Goal: Transaction & Acquisition: Purchase product/service

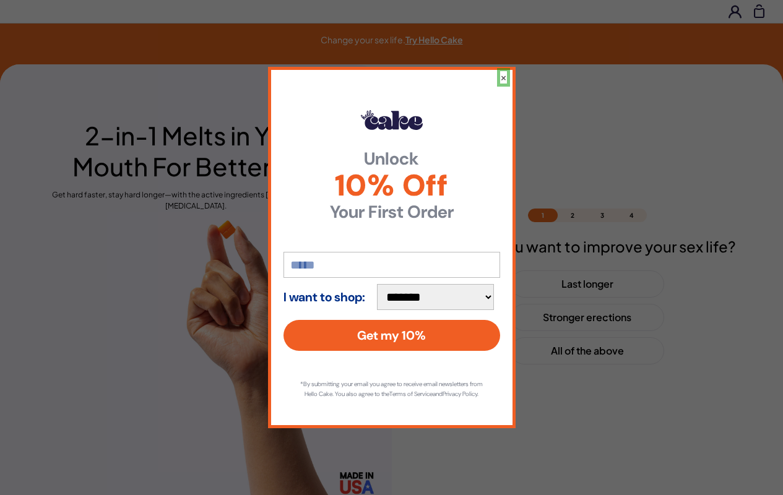
click at [502, 72] on button "×" at bounding box center [503, 77] width 7 height 12
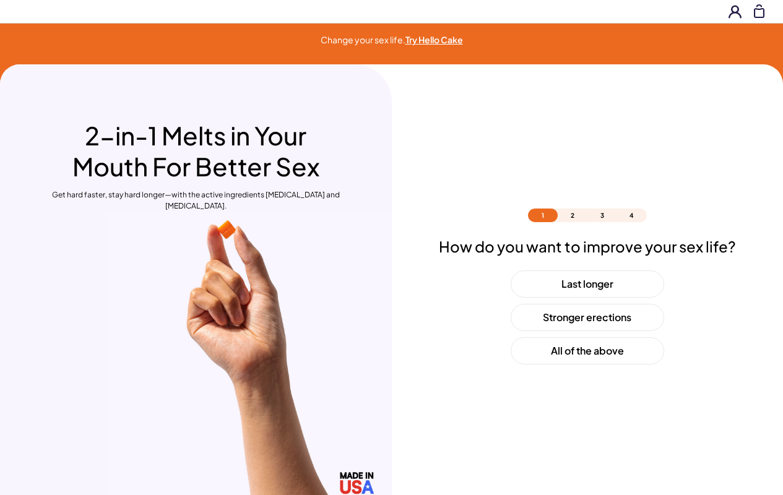
scroll to position [36, 0]
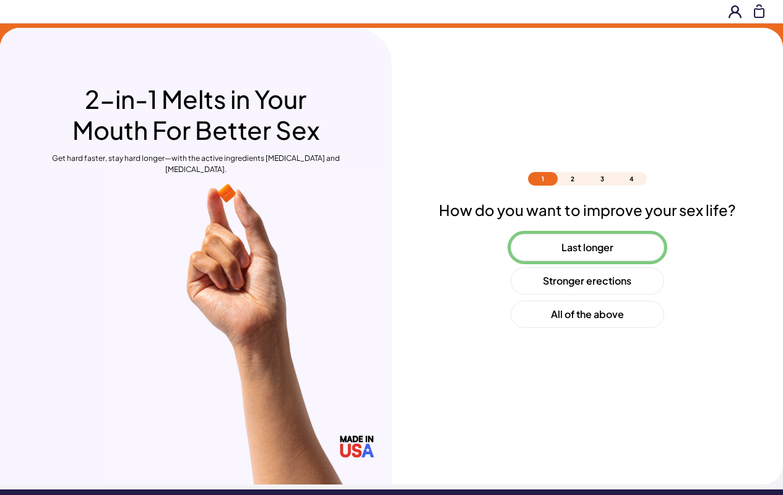
click at [586, 247] on button "Last longer" at bounding box center [586, 247] width 153 height 27
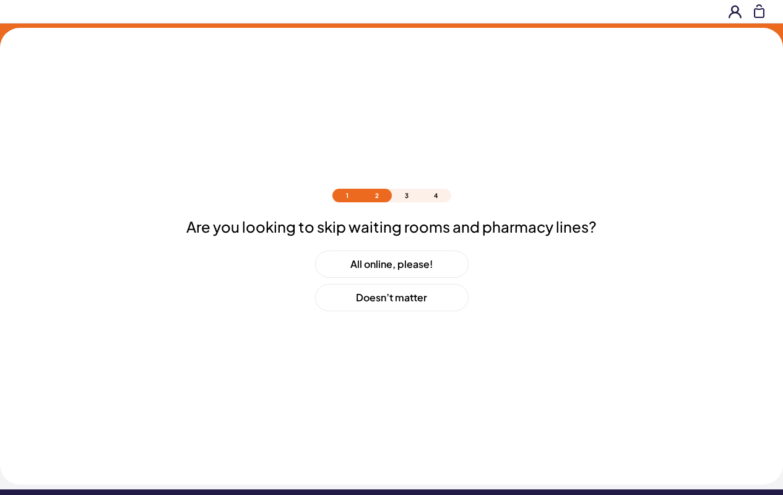
scroll to position [53, 0]
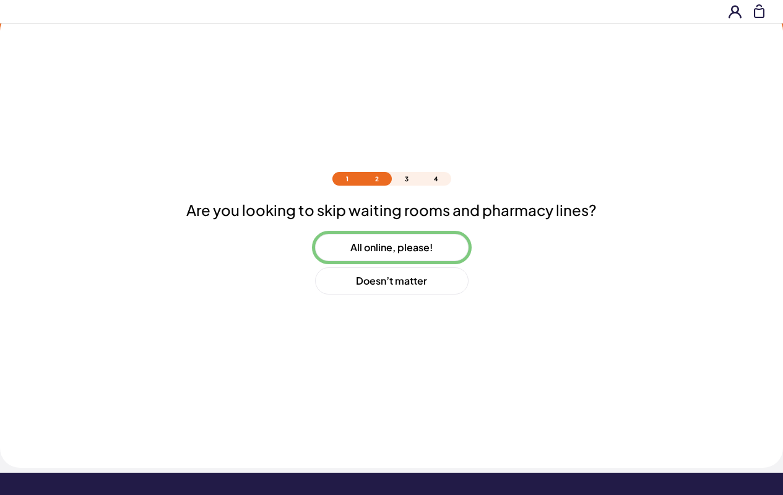
click at [391, 247] on button "All online, please!" at bounding box center [391, 247] width 153 height 27
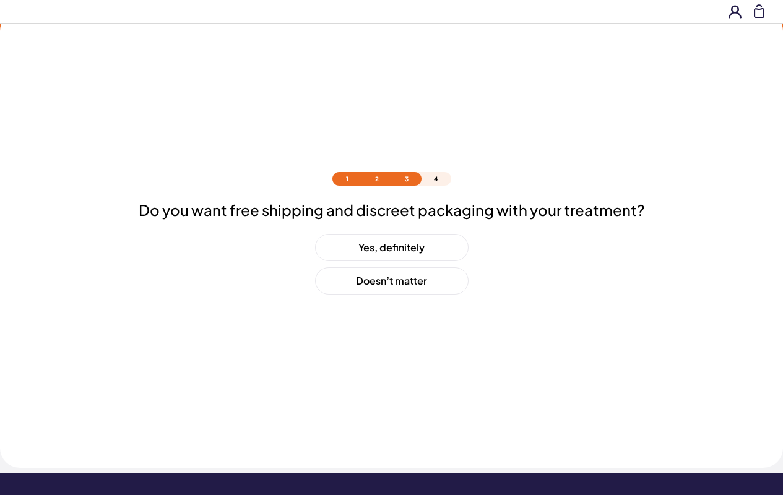
scroll to position [87, 0]
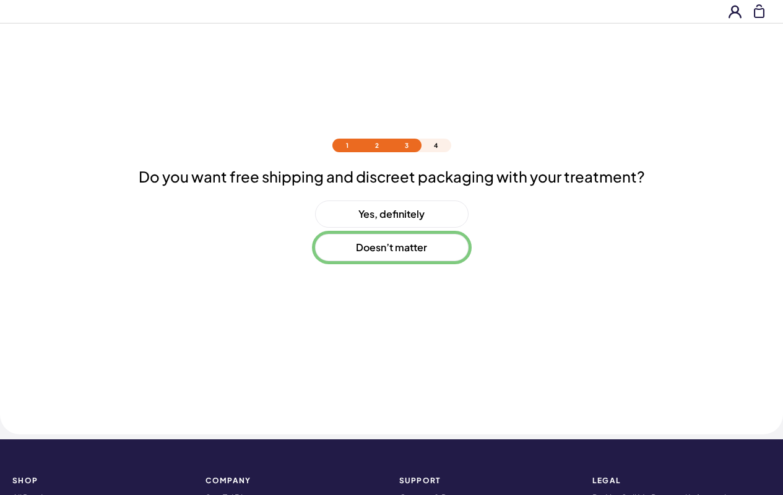
click at [391, 247] on button "Doesn’t matter" at bounding box center [391, 247] width 153 height 27
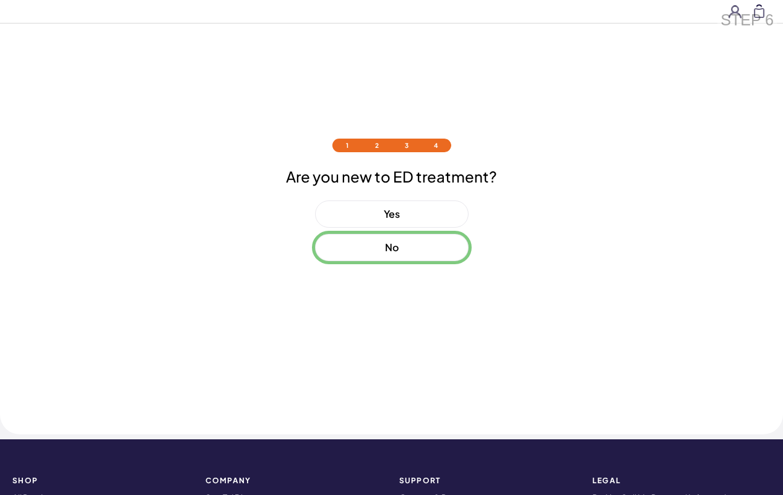
click at [391, 247] on button "No" at bounding box center [391, 247] width 153 height 27
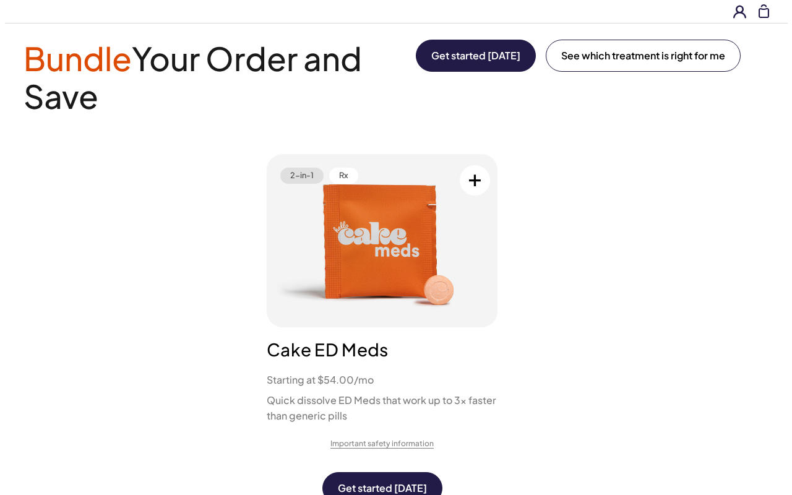
scroll to position [0, 0]
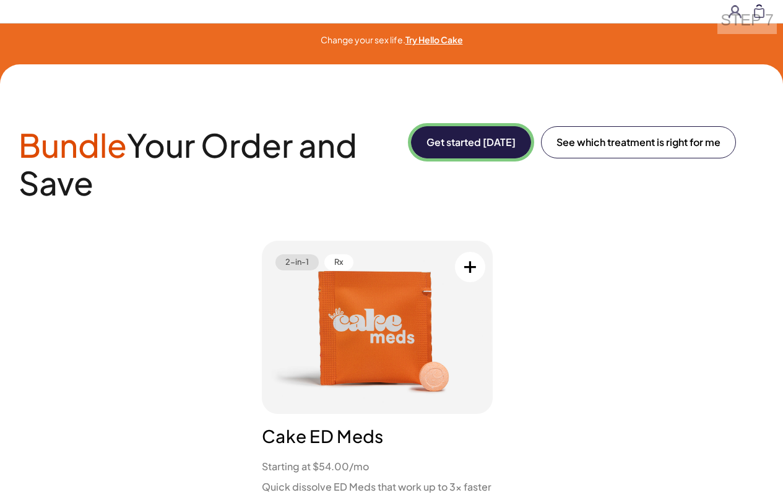
click at [468, 142] on button "Get started [DATE]" at bounding box center [471, 142] width 120 height 32
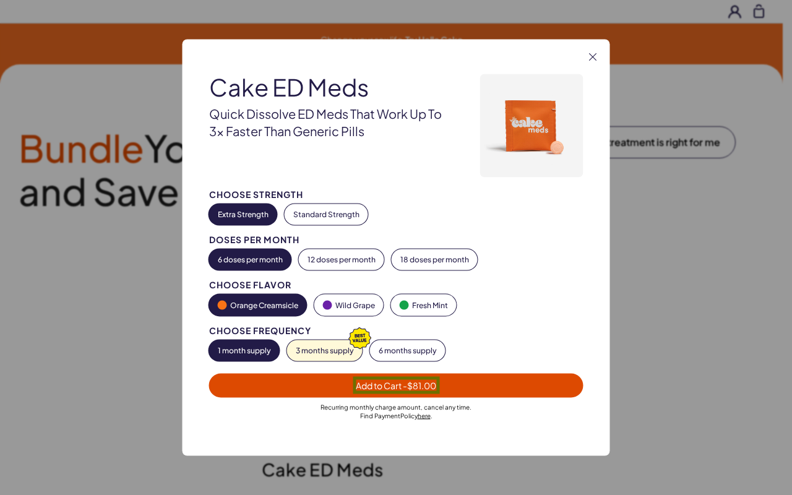
click at [396, 385] on span "Add to Cart - $81.00" at bounding box center [396, 385] width 80 height 11
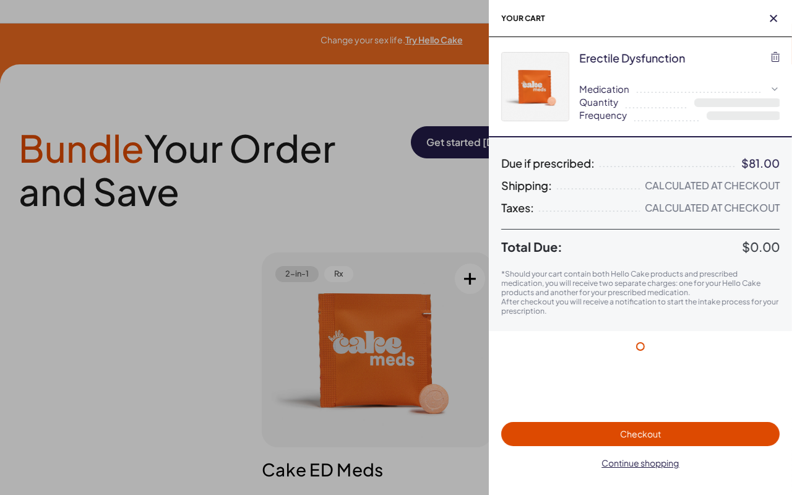
select select "*"
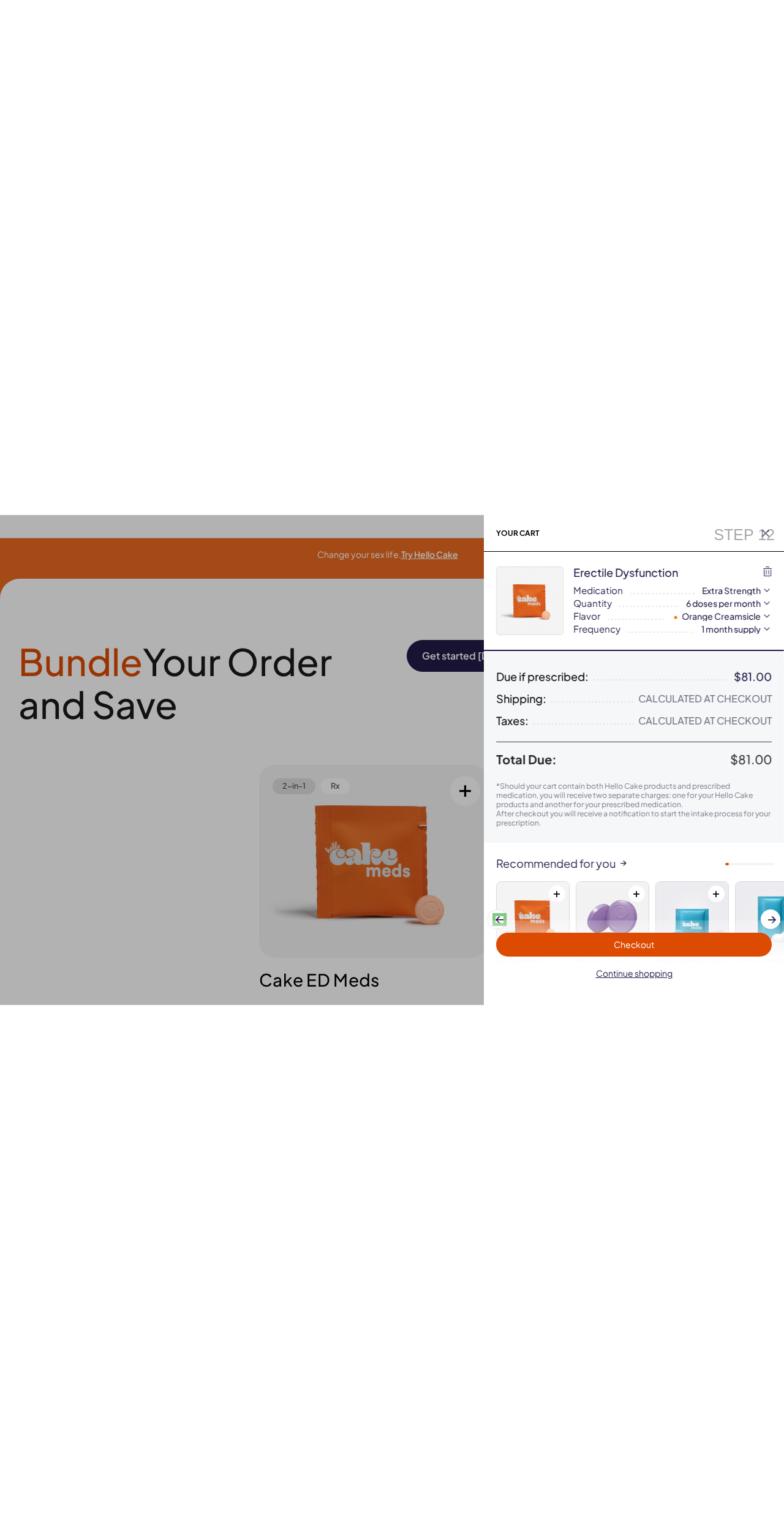
scroll to position [75, 0]
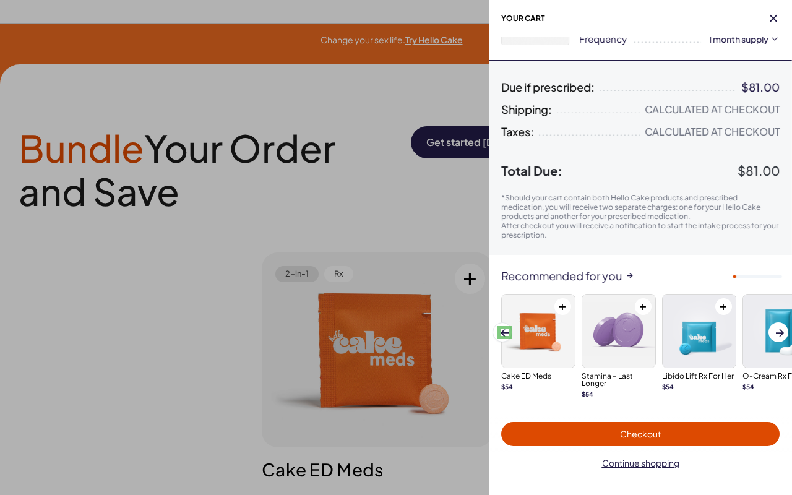
click at [504, 332] on span at bounding box center [504, 332] width 8 height 7
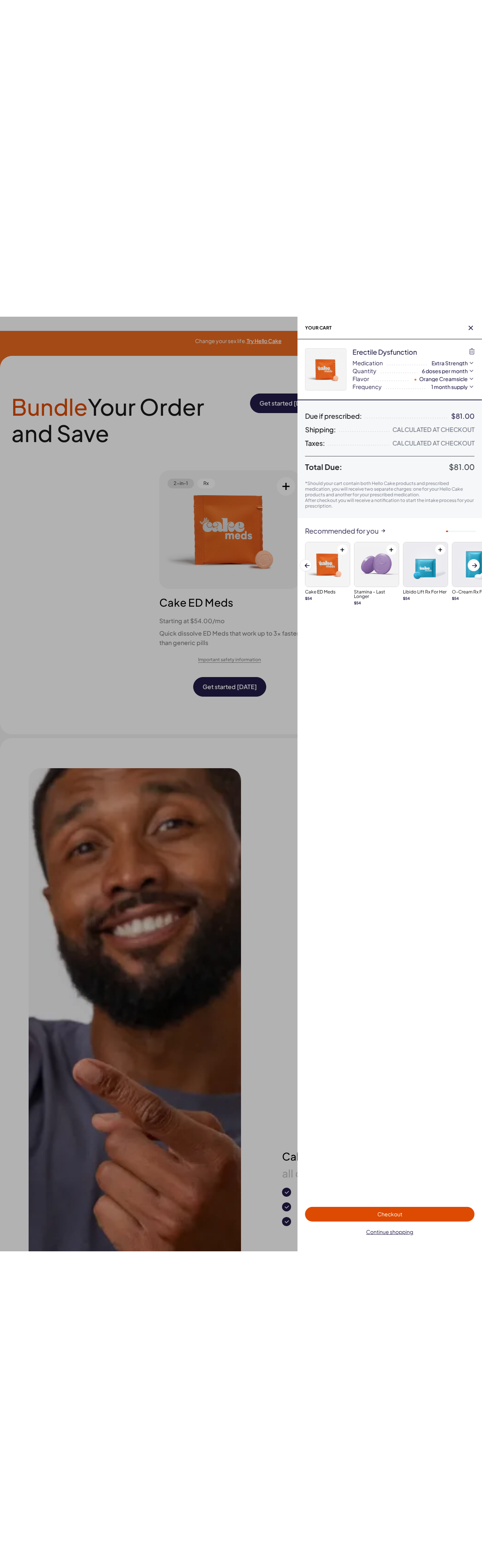
scroll to position [0, 0]
